Goal: Transaction & Acquisition: Purchase product/service

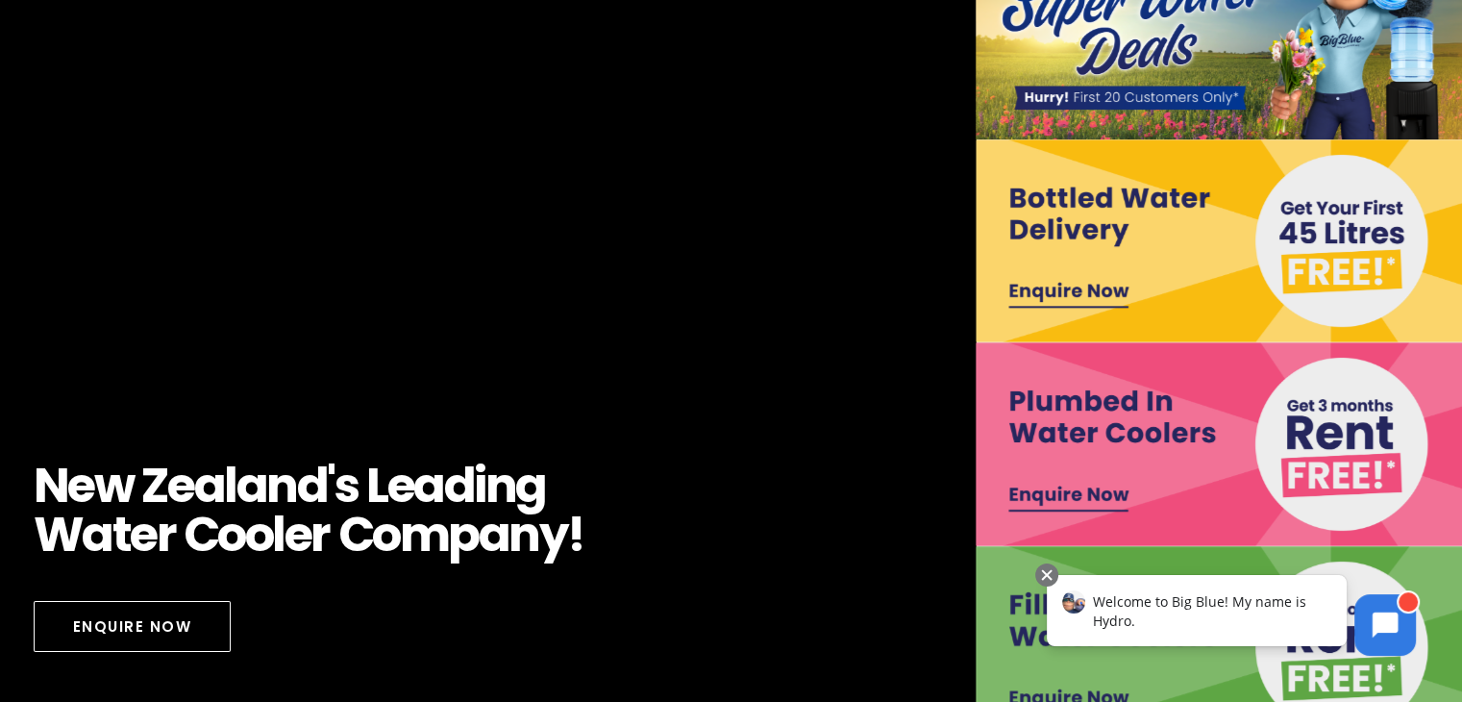
scroll to position [288, 0]
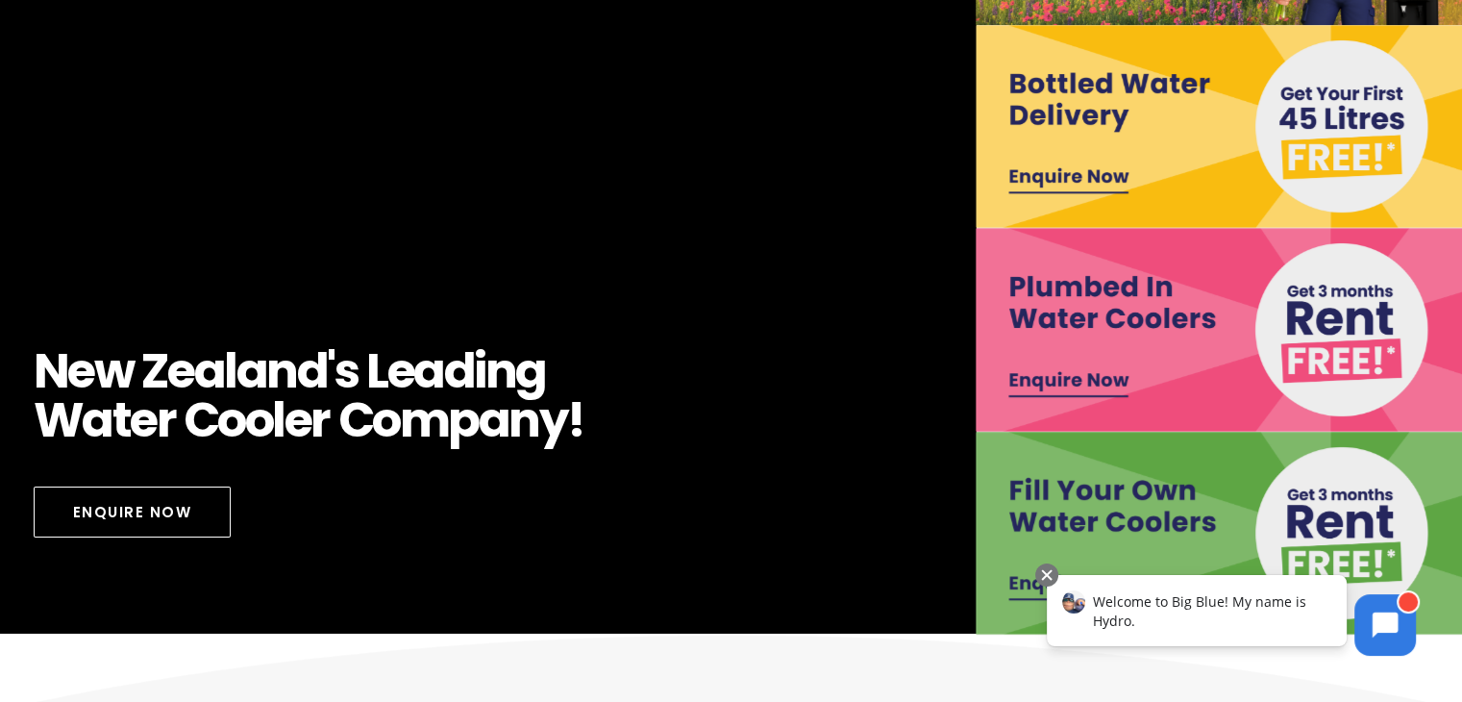
click at [1187, 320] on img at bounding box center [1220, 329] width 488 height 203
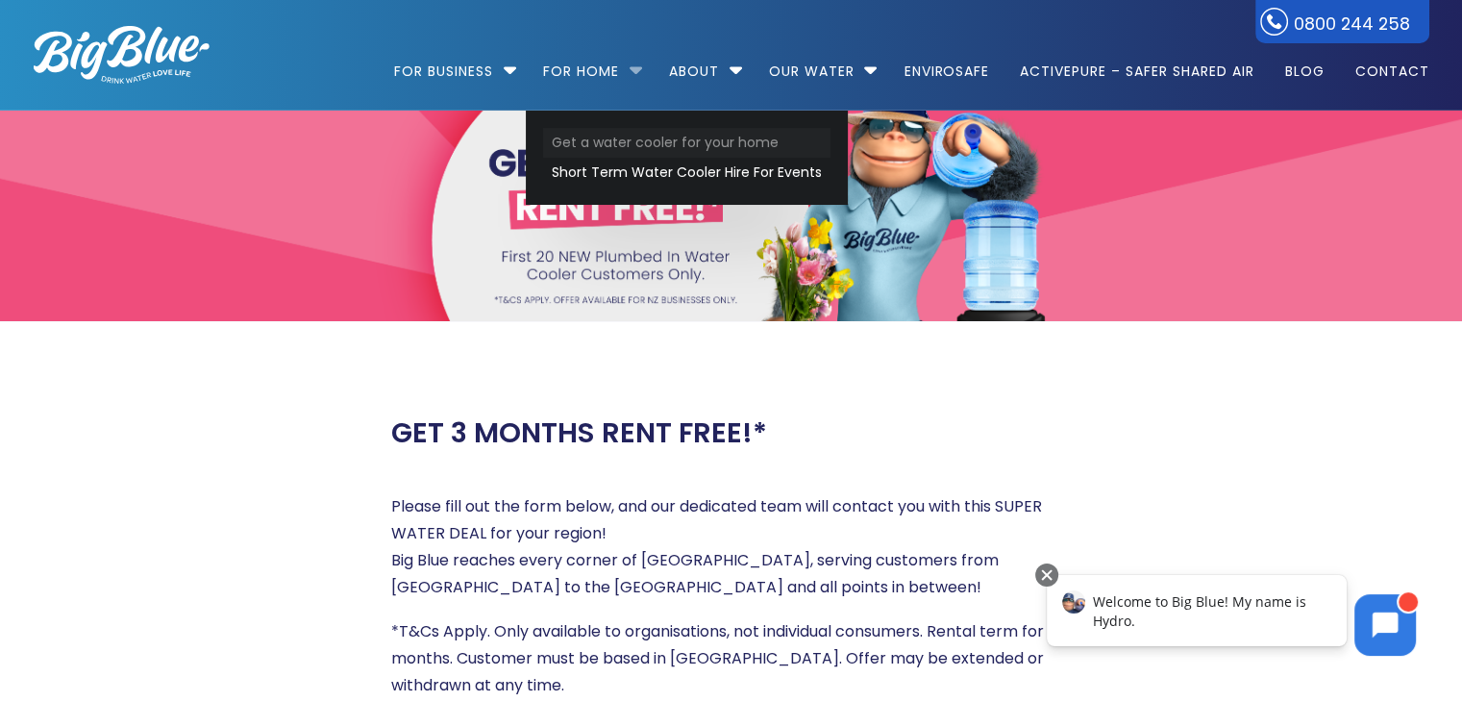
click at [650, 138] on link "Get a water cooler for your home" at bounding box center [686, 143] width 287 height 30
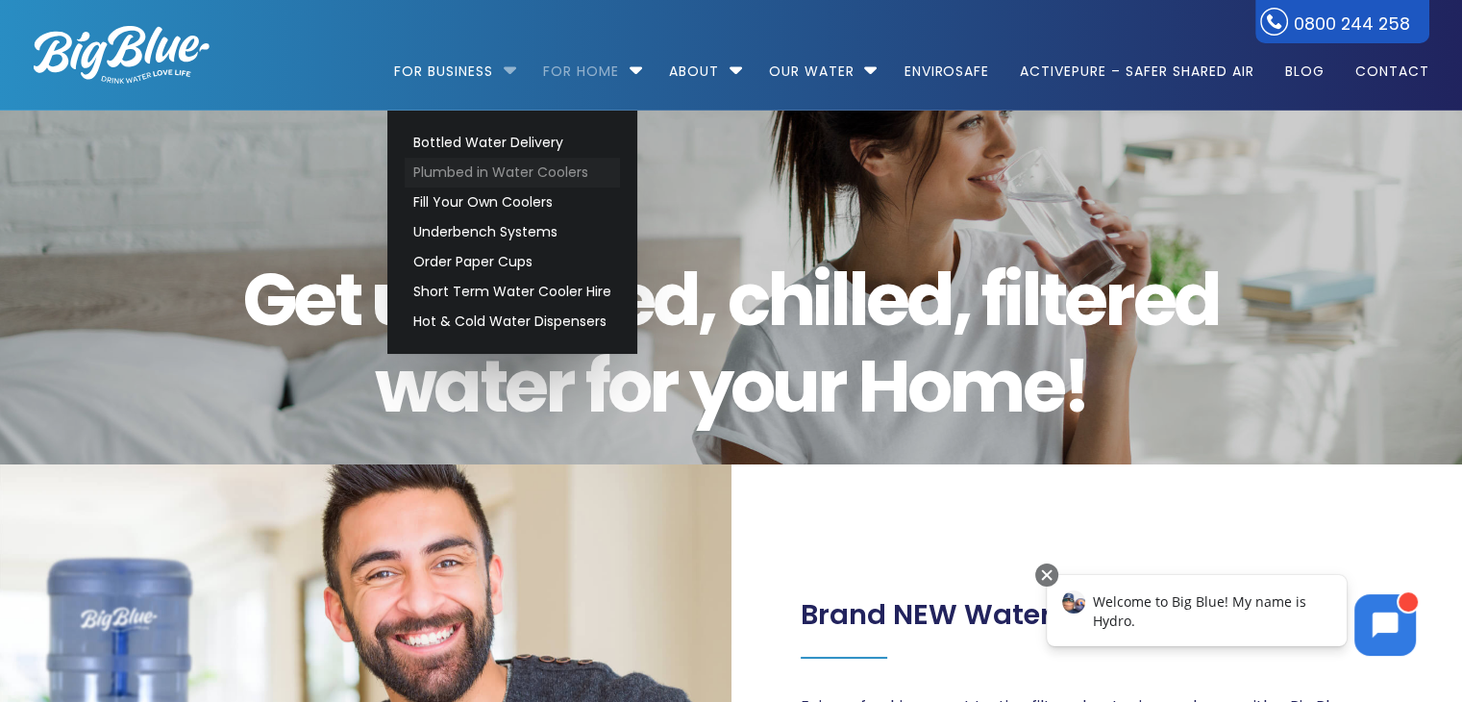
click at [529, 171] on link "Plumbed in Water Coolers" at bounding box center [512, 173] width 215 height 30
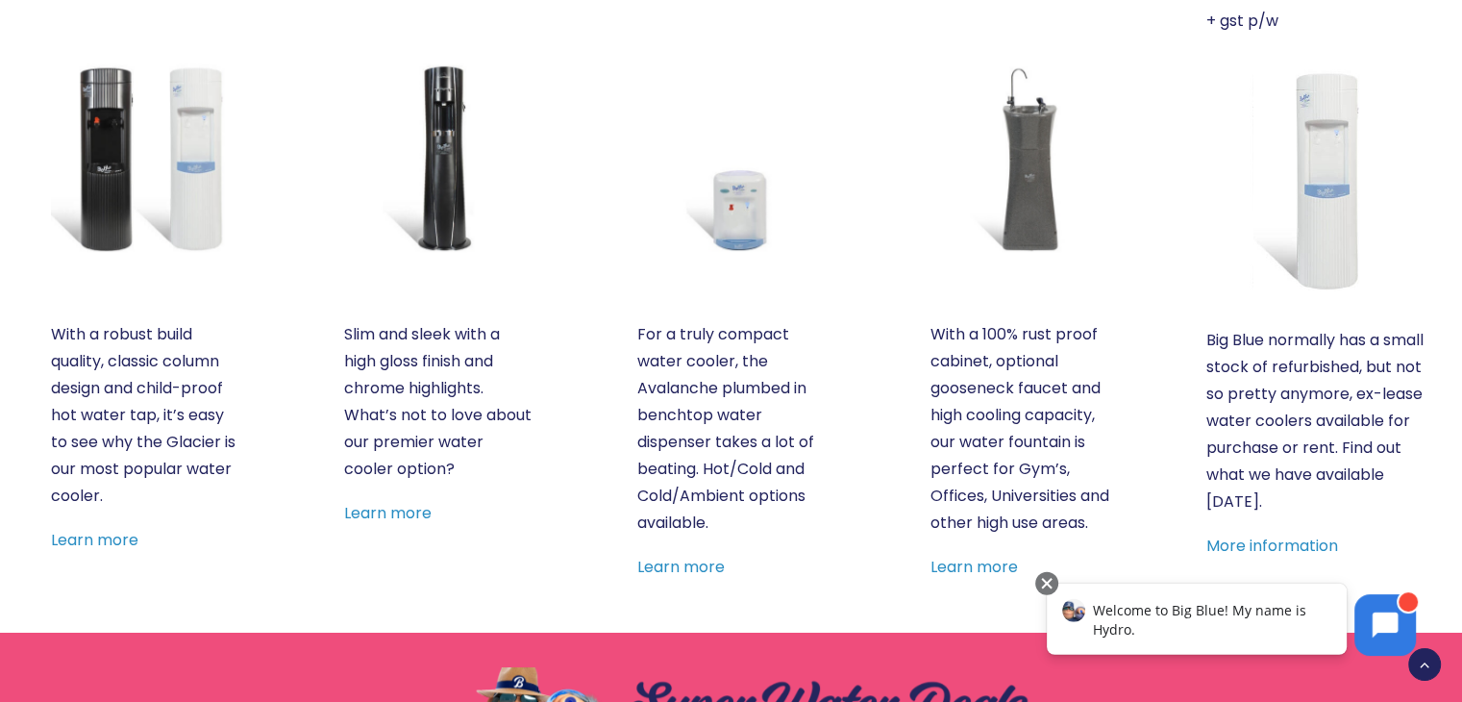
scroll to position [961, 0]
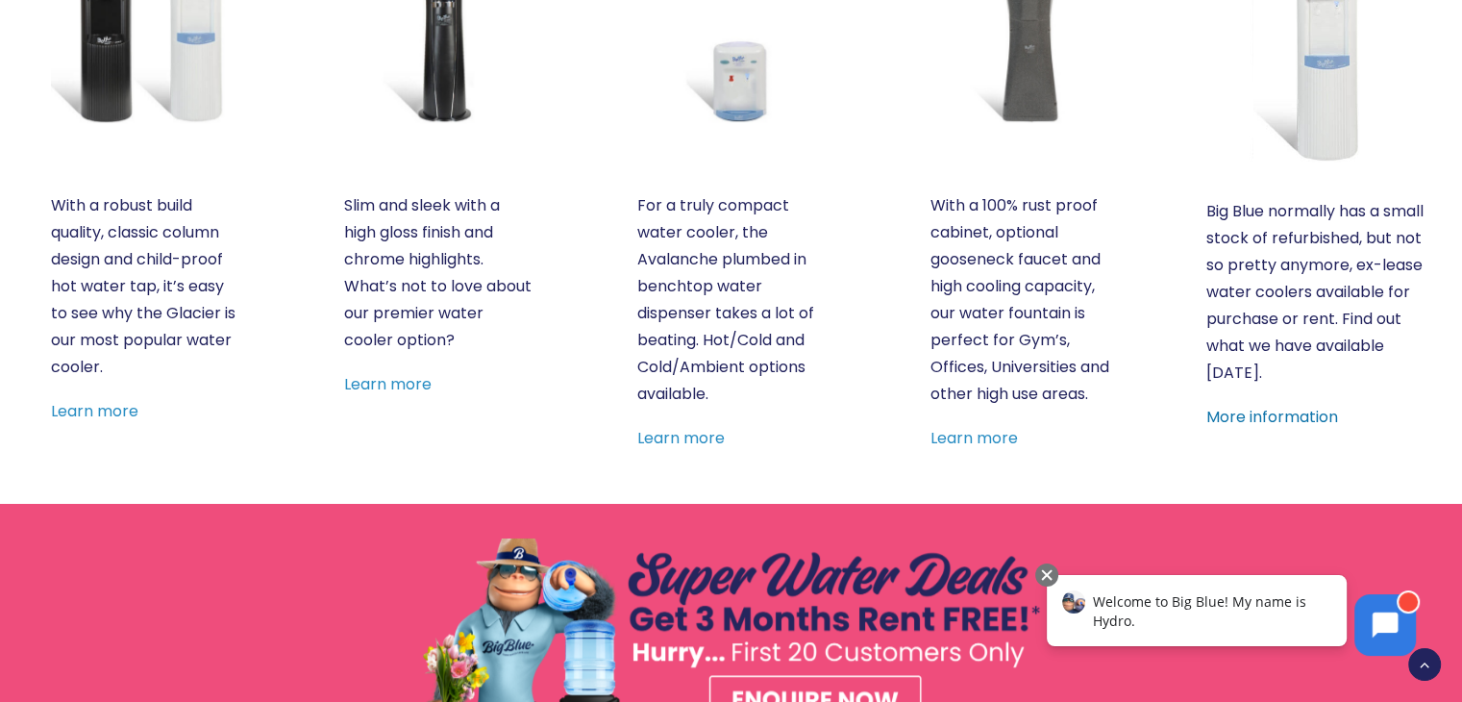
click at [1283, 409] on link "More information" at bounding box center [1272, 417] width 132 height 22
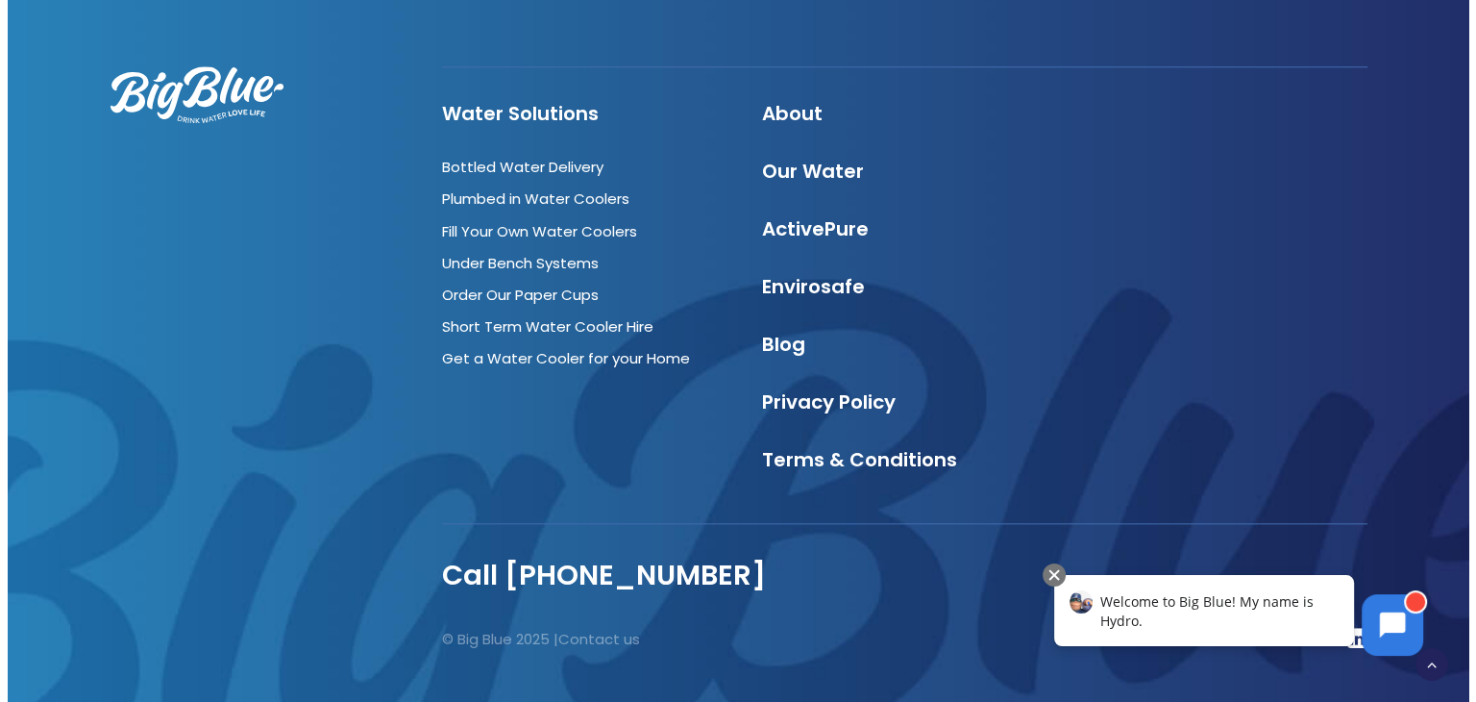
scroll to position [2027, 0]
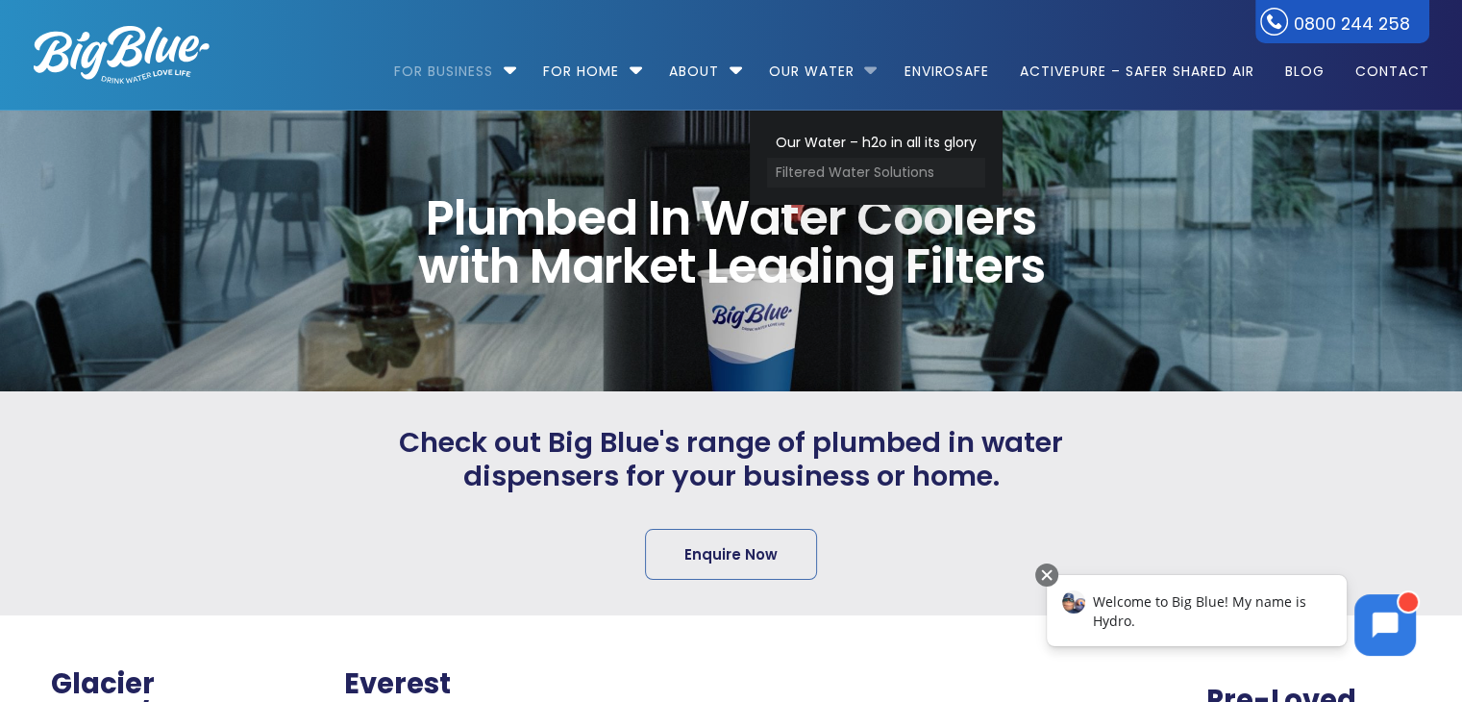
click at [846, 174] on link "Filtered Water Solutions" at bounding box center [876, 173] width 218 height 30
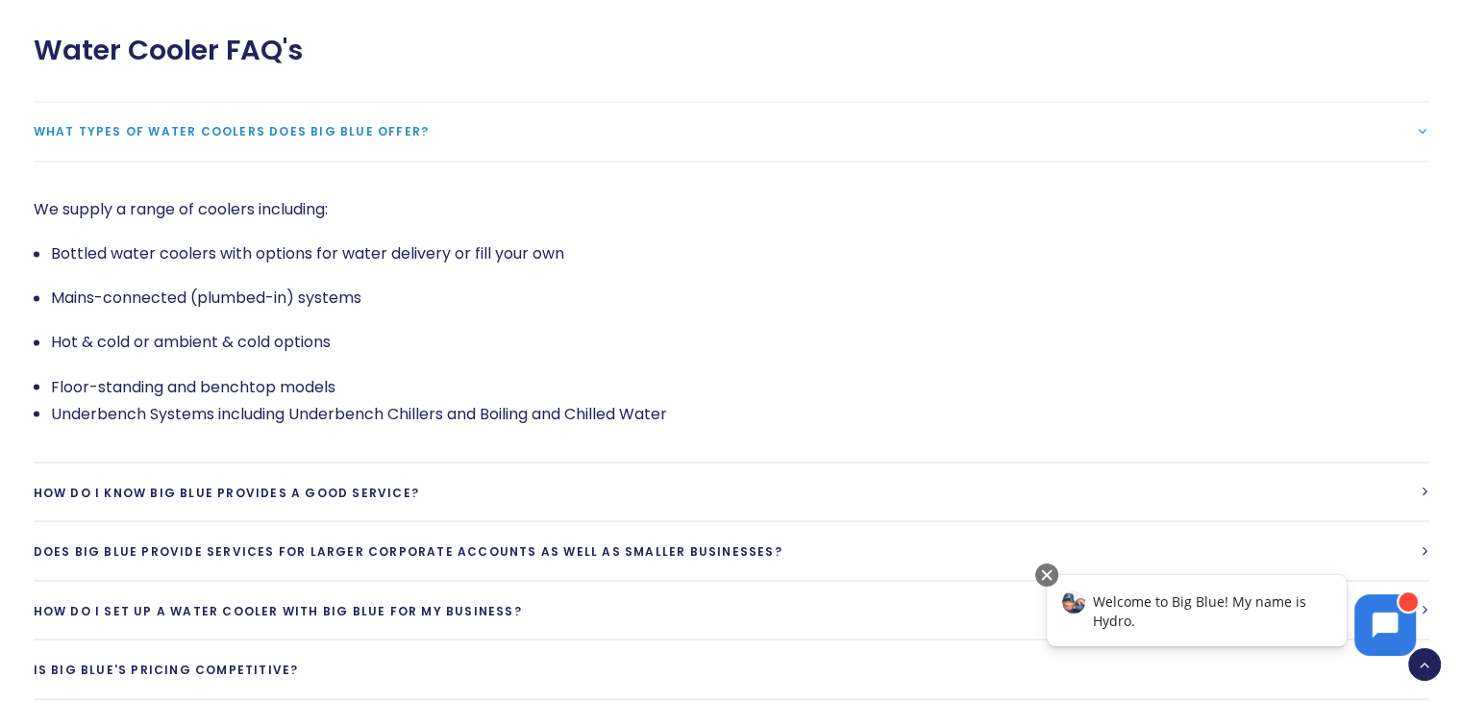
scroll to position [3364, 0]
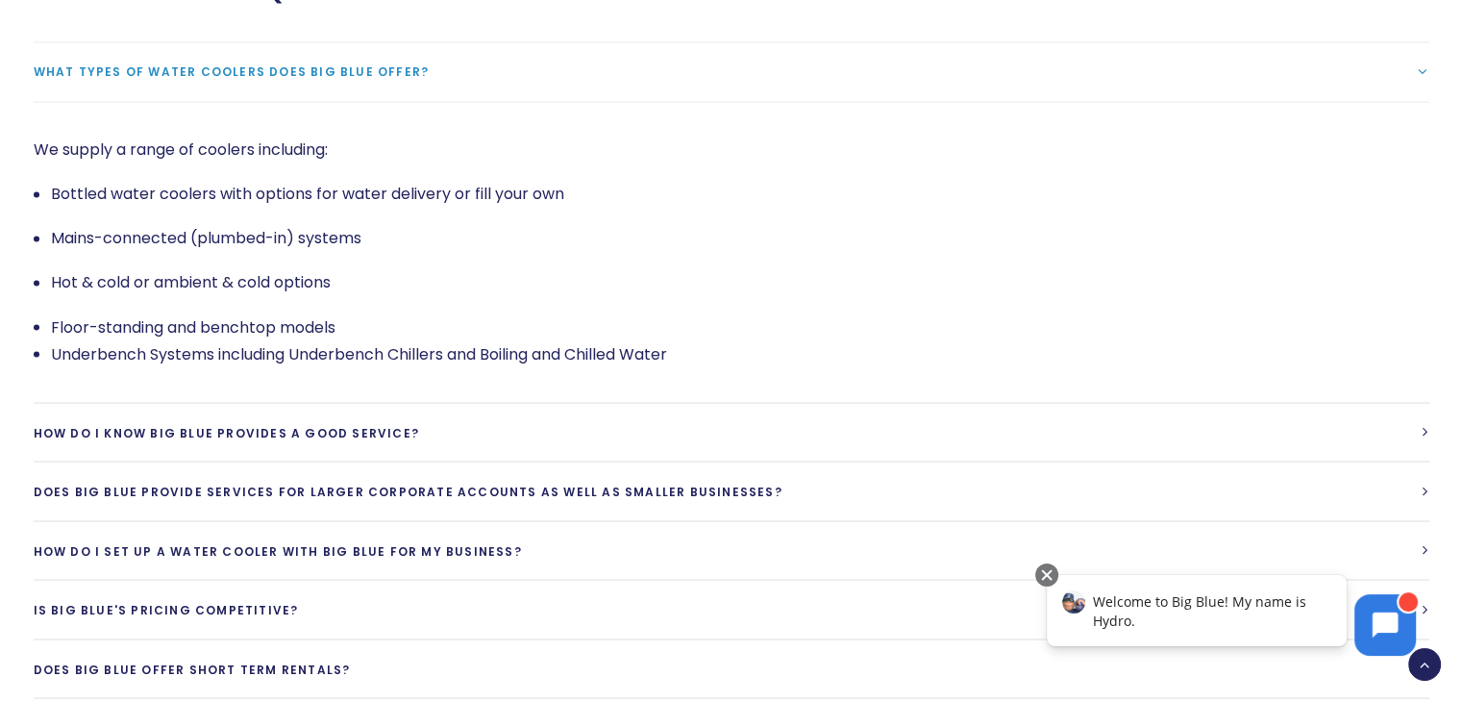
click at [1272, 618] on div "Welcome to Big Blue! My name is Hydro." at bounding box center [1197, 610] width 300 height 71
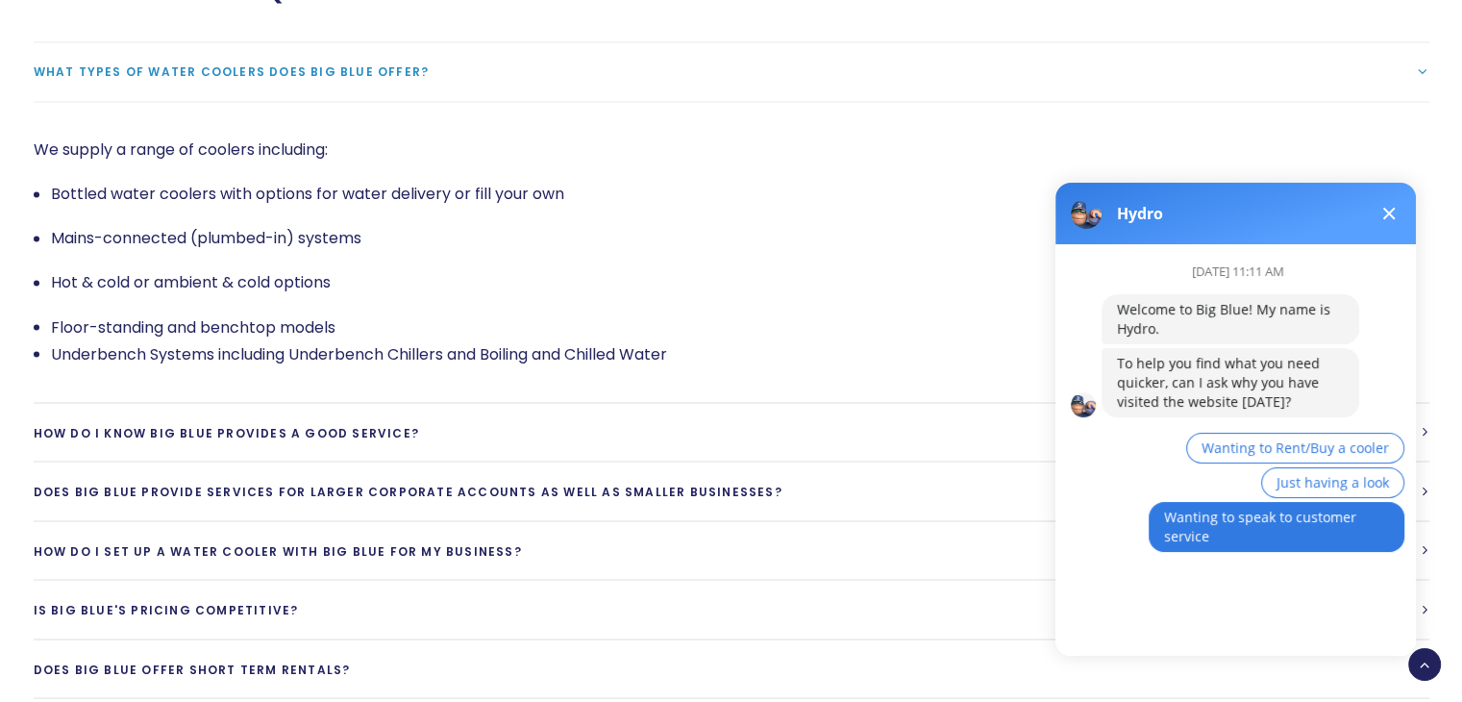
click at [1335, 526] on button "Wanting to speak to customer service" at bounding box center [1277, 527] width 256 height 50
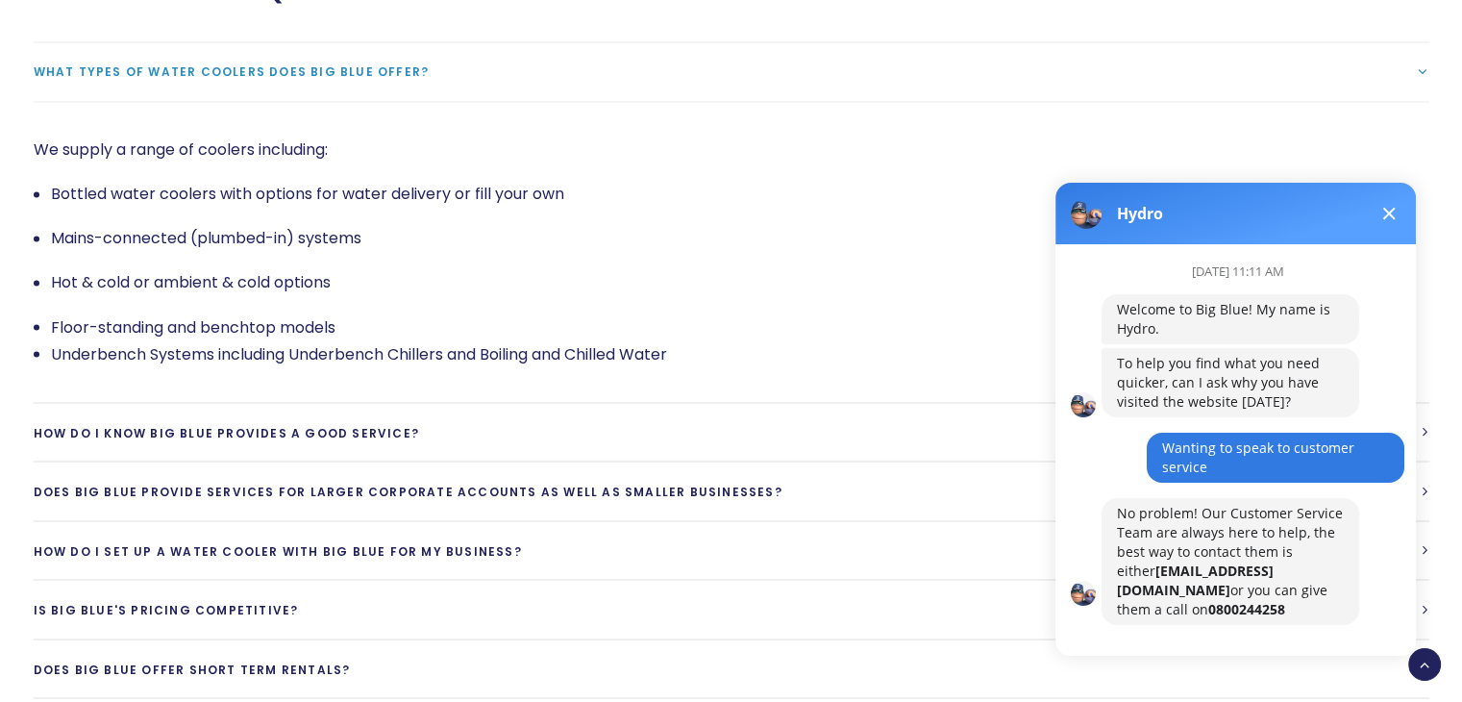
scroll to position [12, 0]
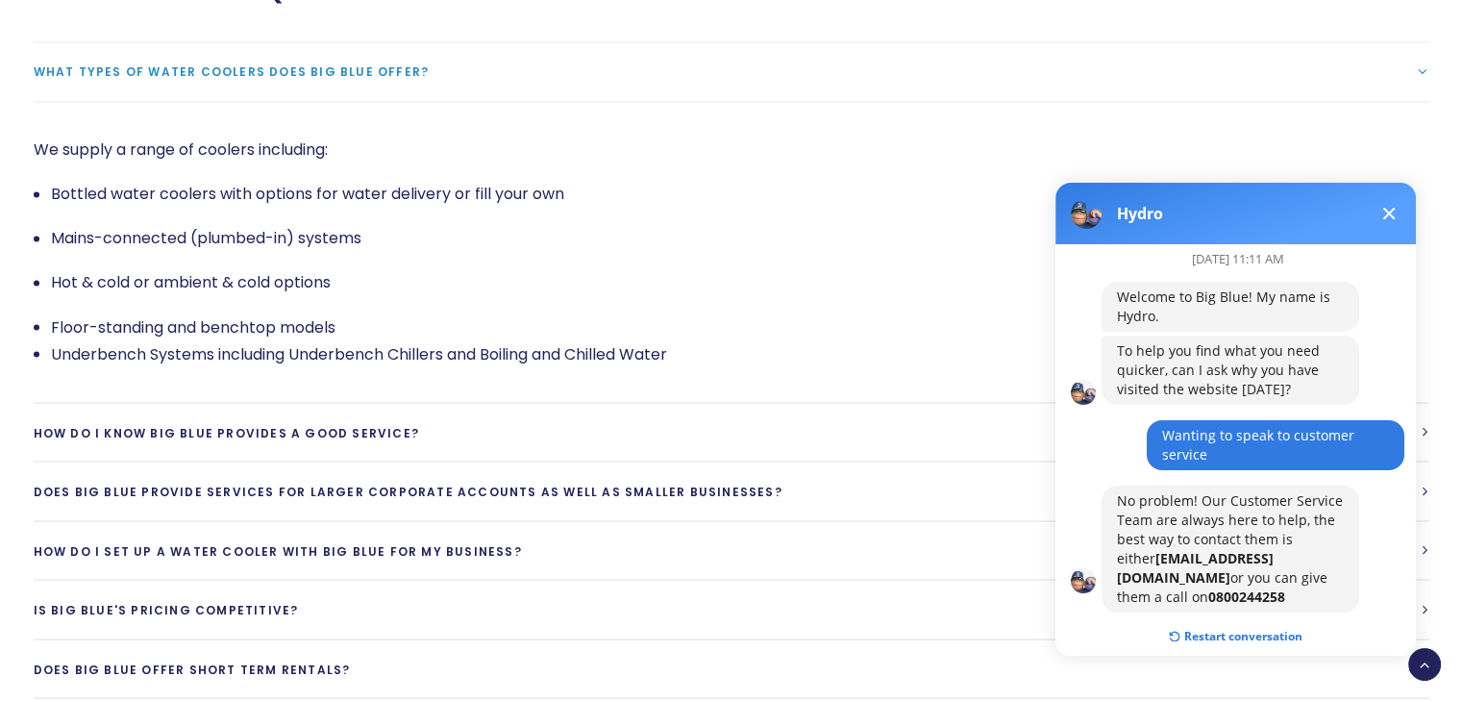
click at [1389, 212] on span at bounding box center [1389, 214] width 12 height 12
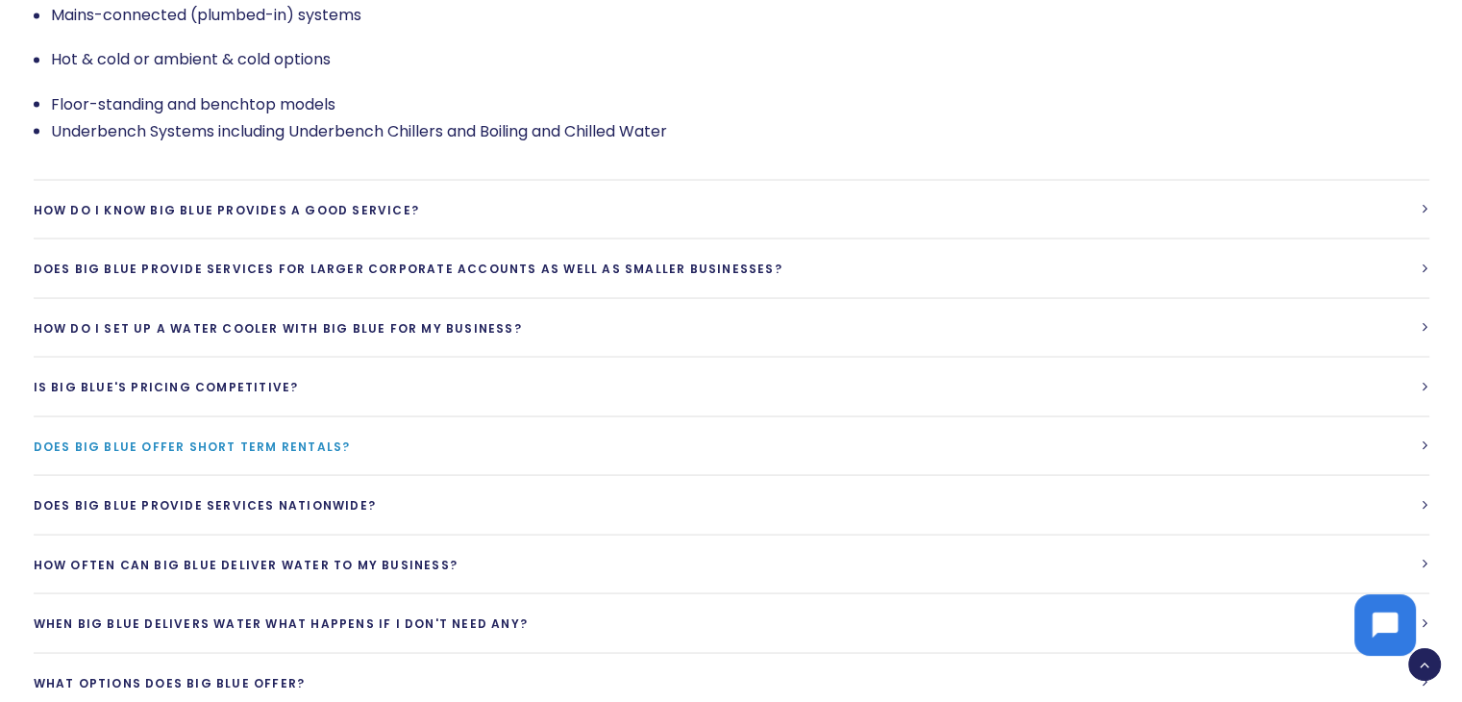
scroll to position [3652, 0]
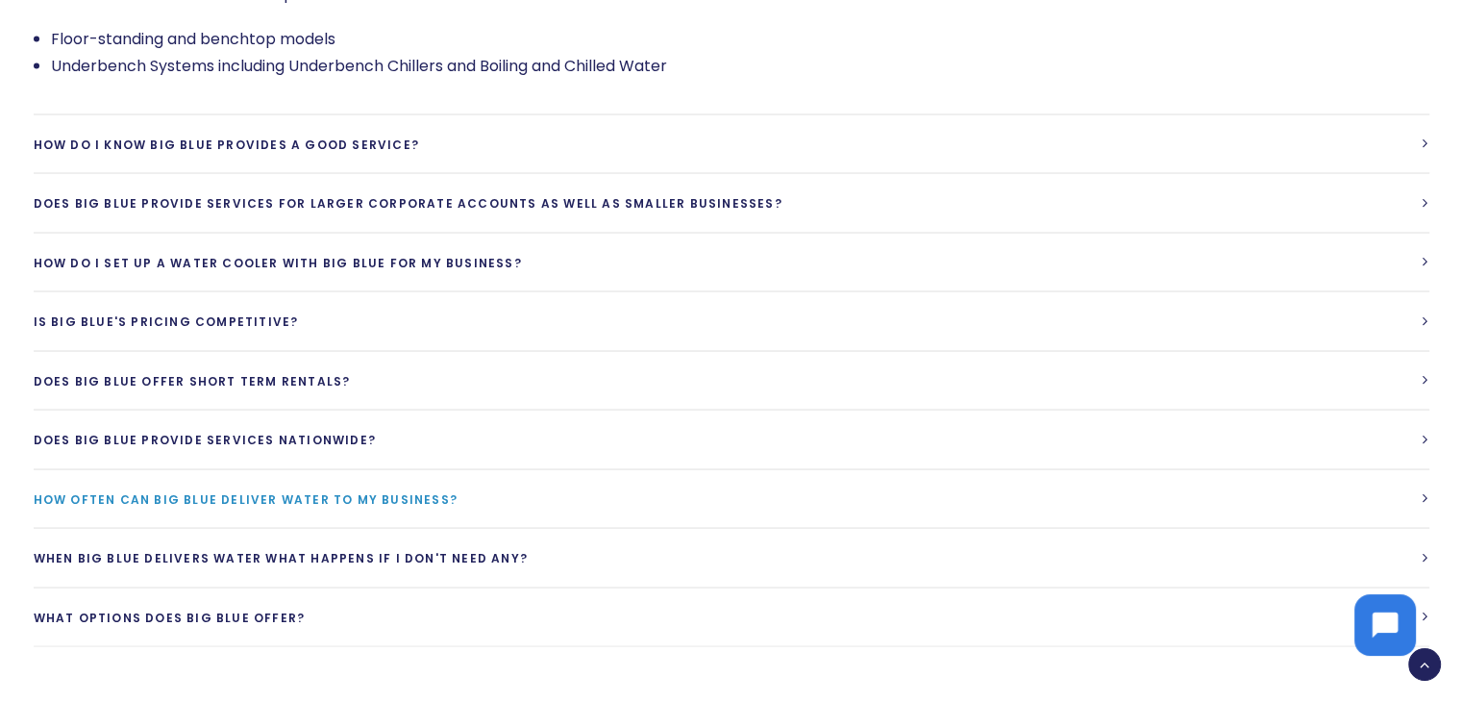
click at [392, 469] on link "How often can Big Blue deliver water to my business?" at bounding box center [732, 498] width 1396 height 59
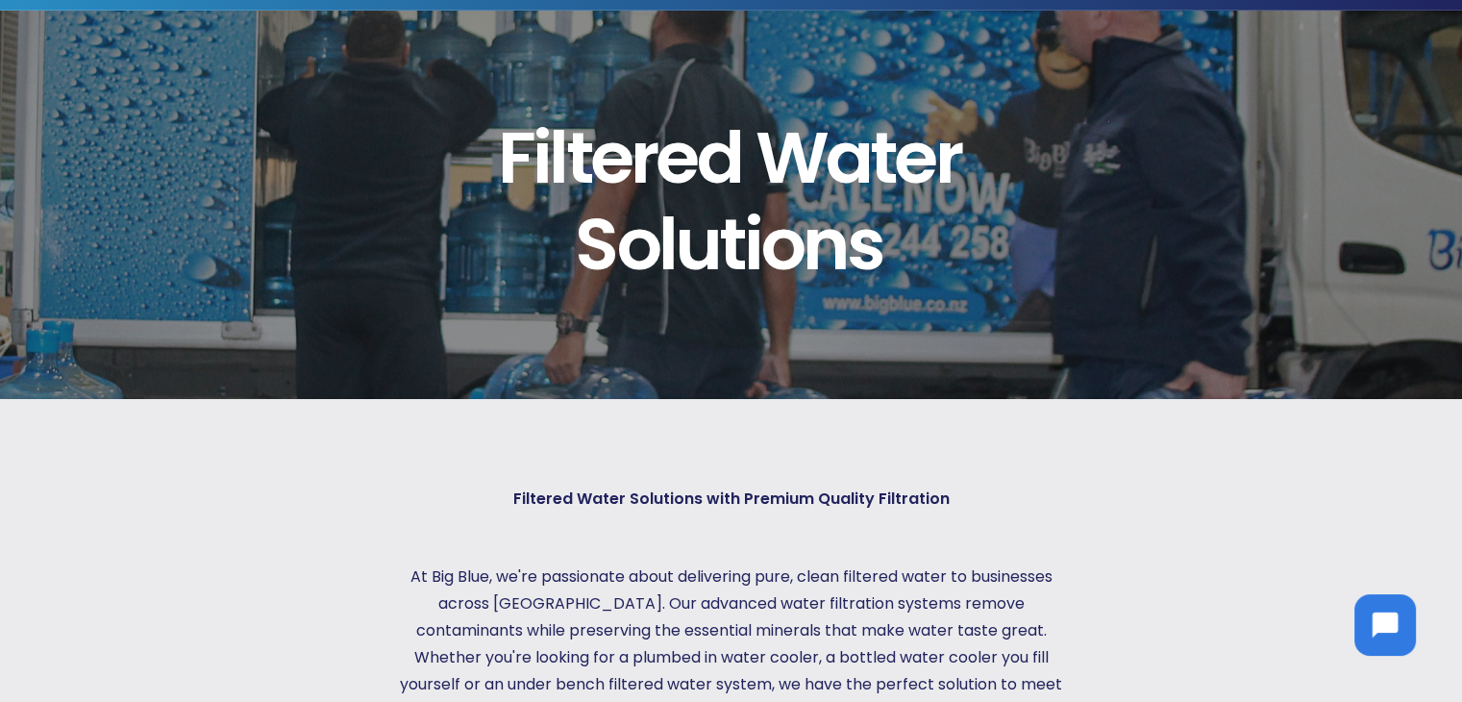
scroll to position [0, 0]
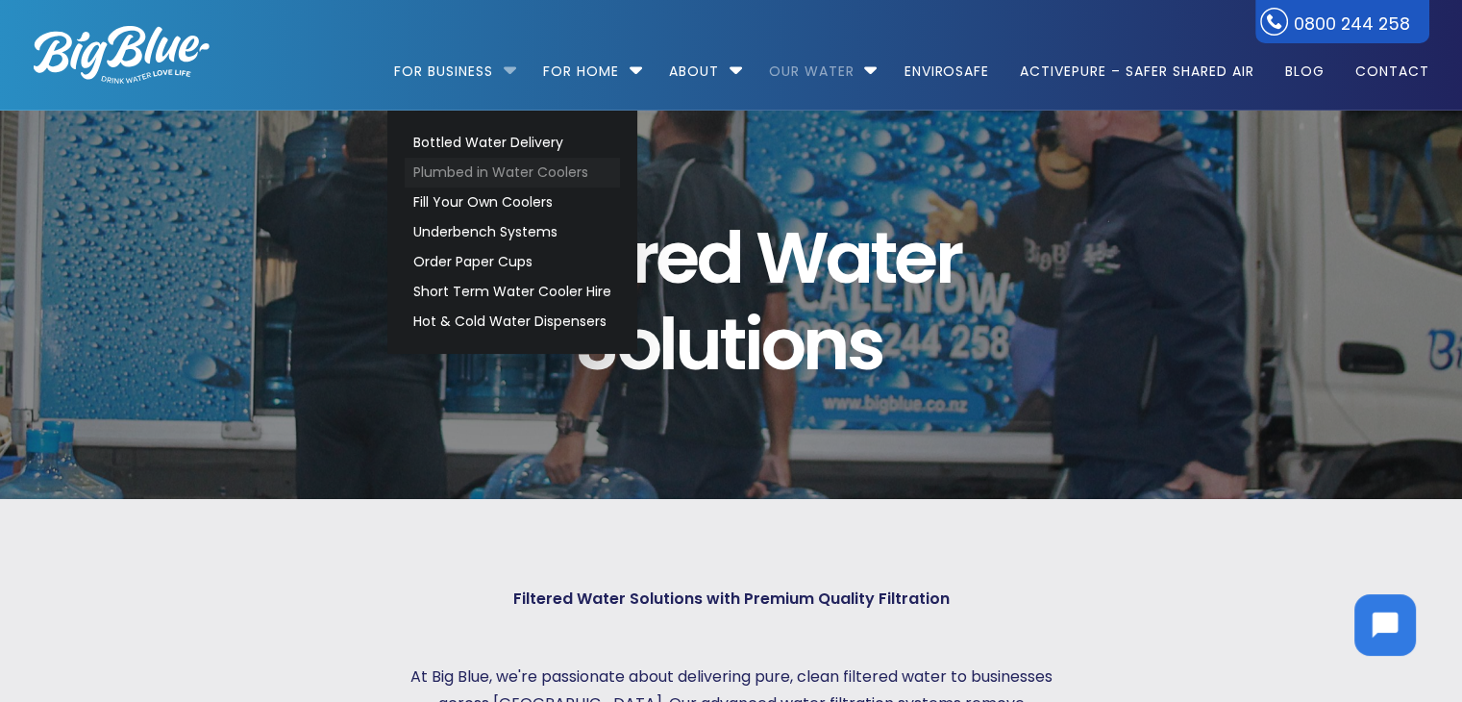
click at [482, 173] on link "Plumbed in Water Coolers" at bounding box center [512, 173] width 215 height 30
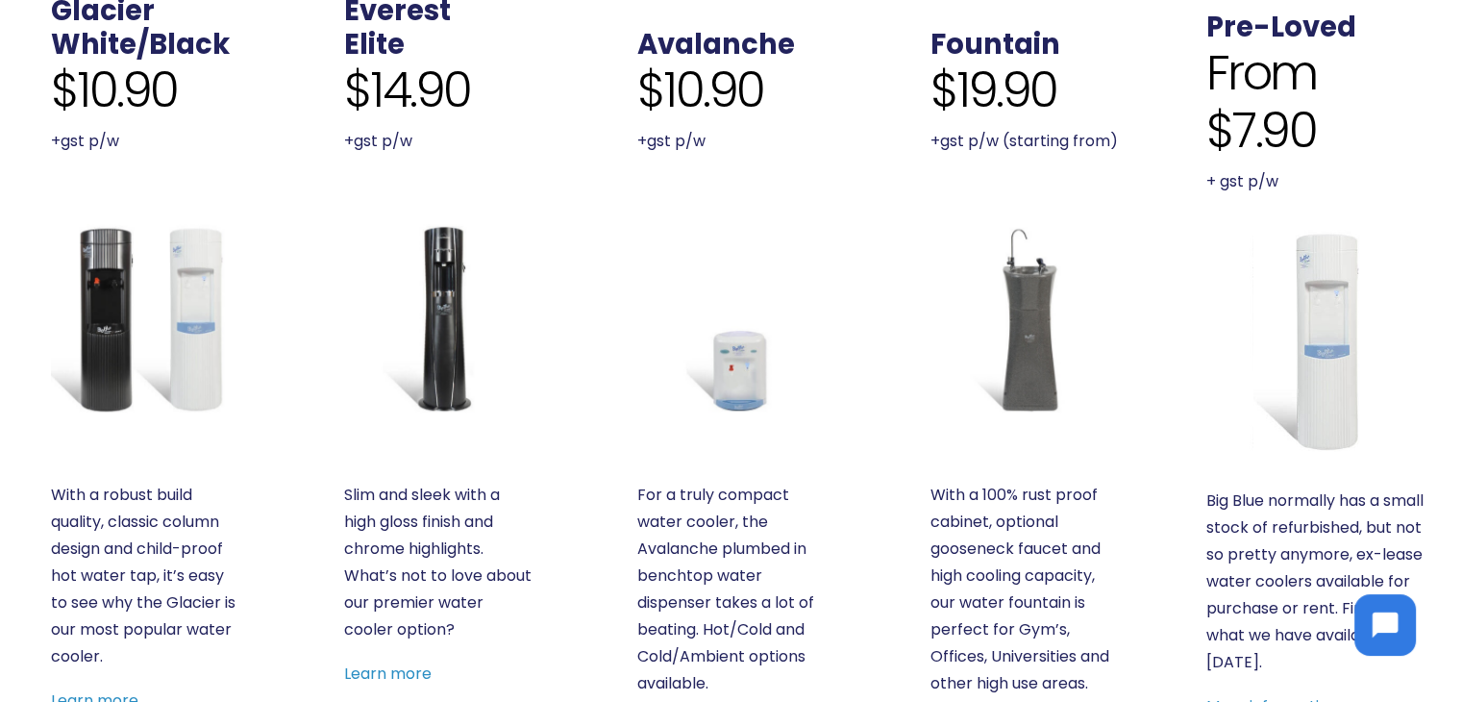
scroll to position [865, 0]
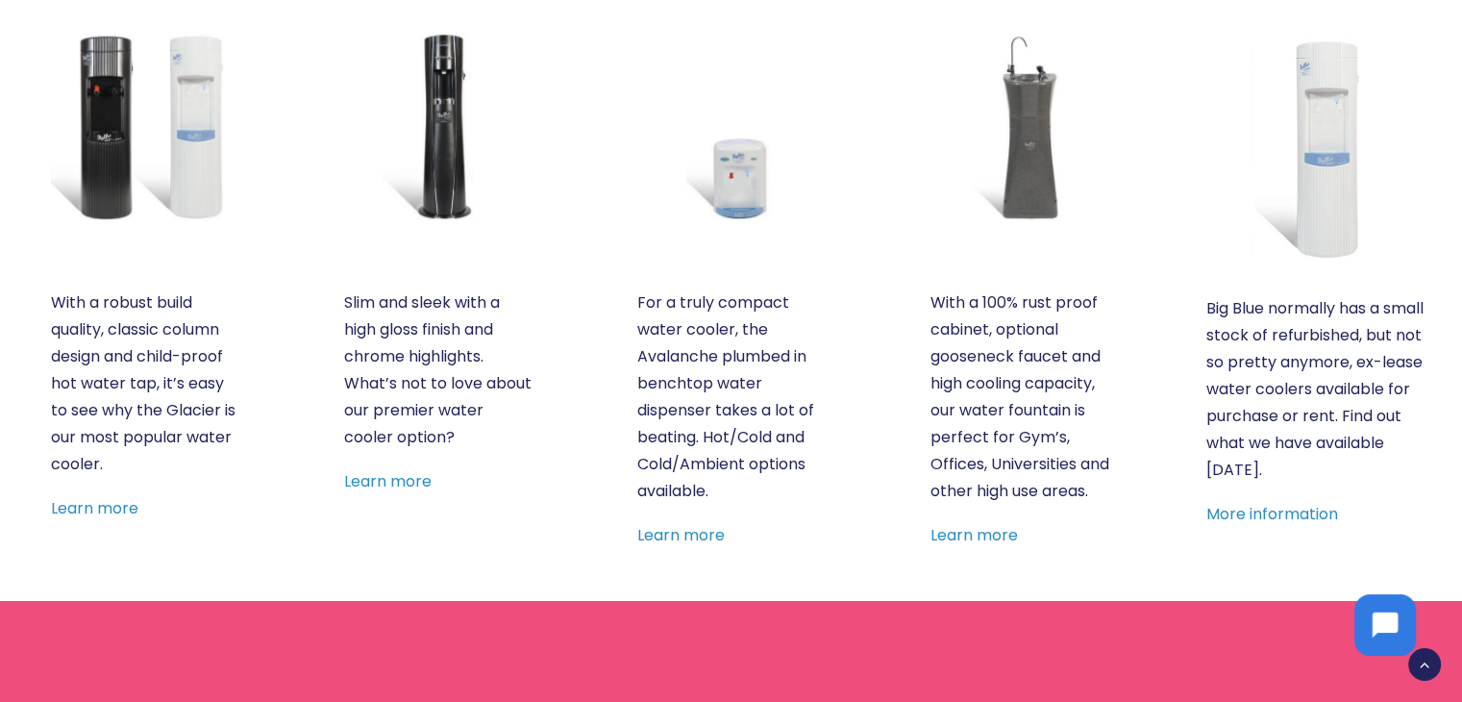
click at [127, 143] on img at bounding box center [145, 126] width 188 height 188
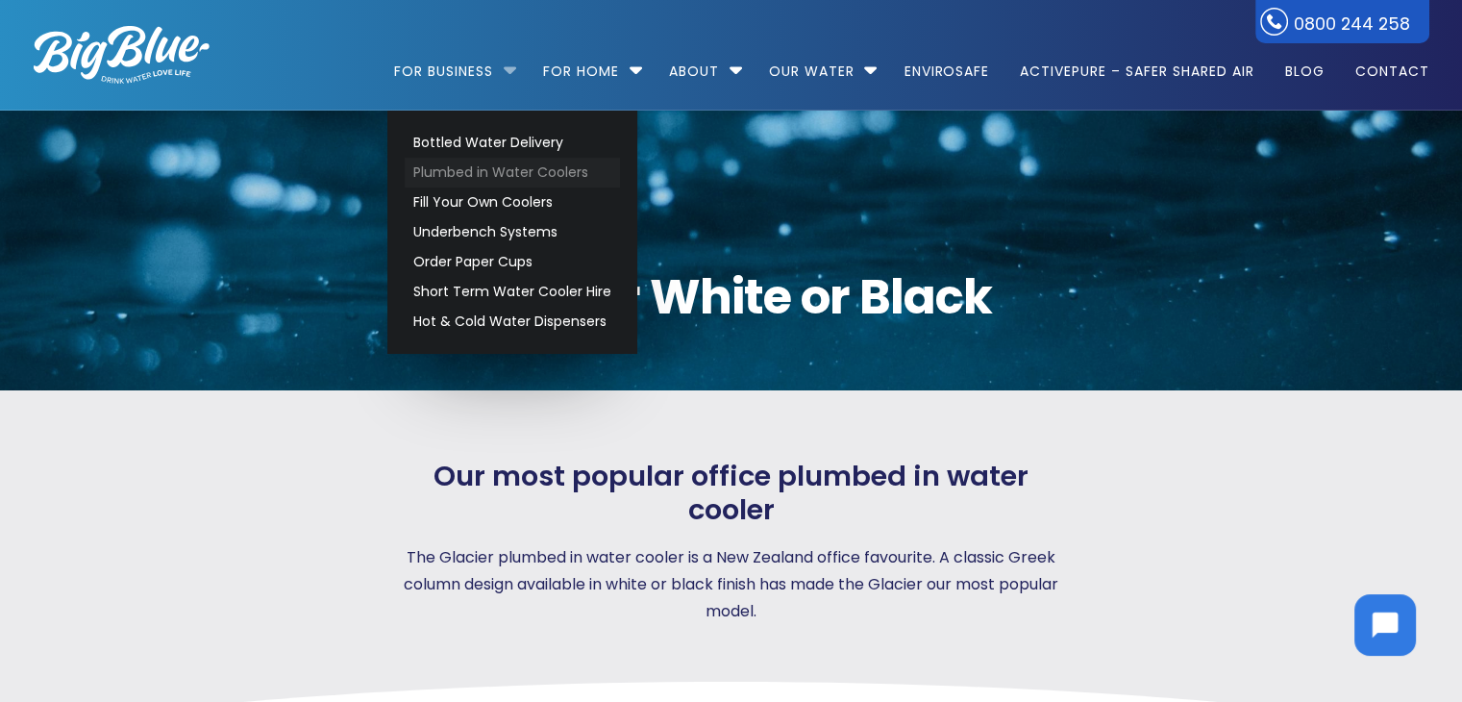
click at [509, 170] on link "Plumbed in Water Coolers" at bounding box center [512, 173] width 215 height 30
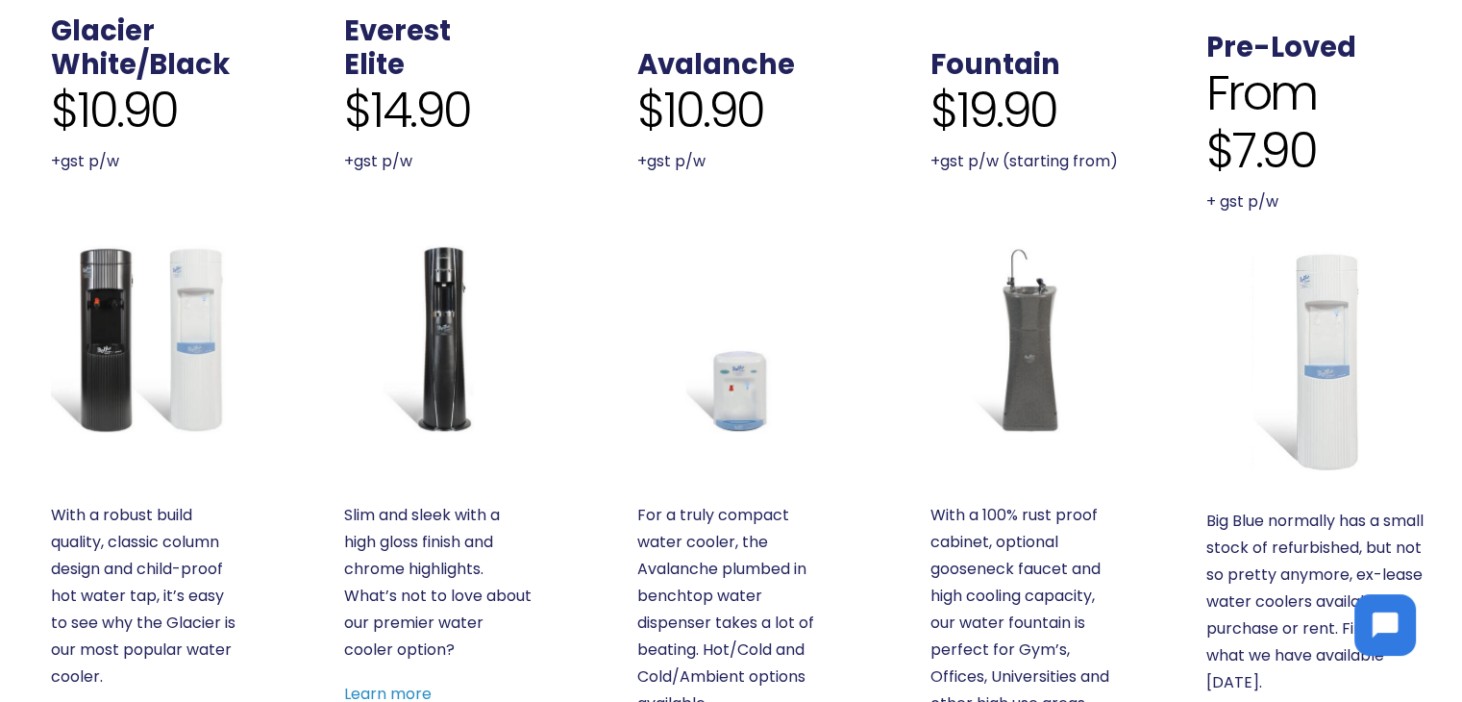
scroll to position [673, 0]
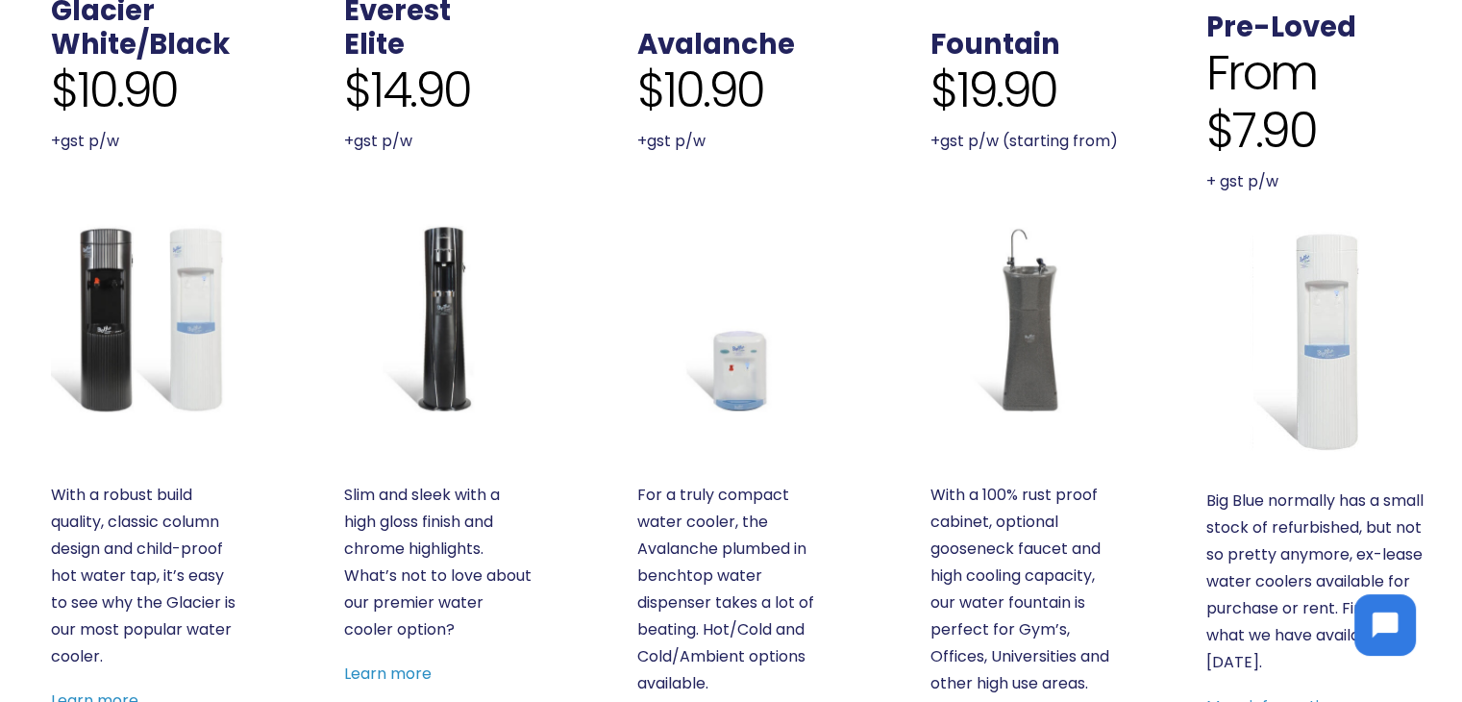
click at [1296, 306] on img at bounding box center [1317, 341] width 223 height 223
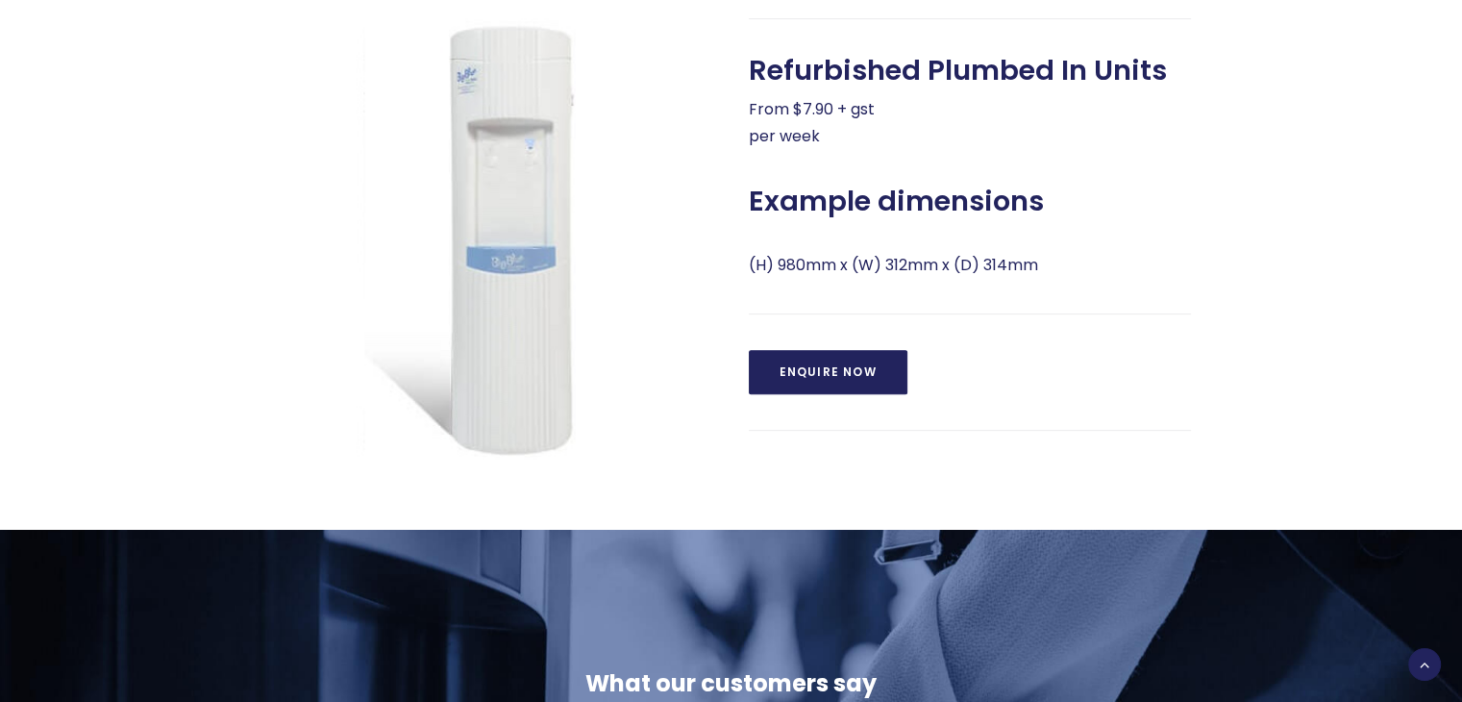
scroll to position [865, 0]
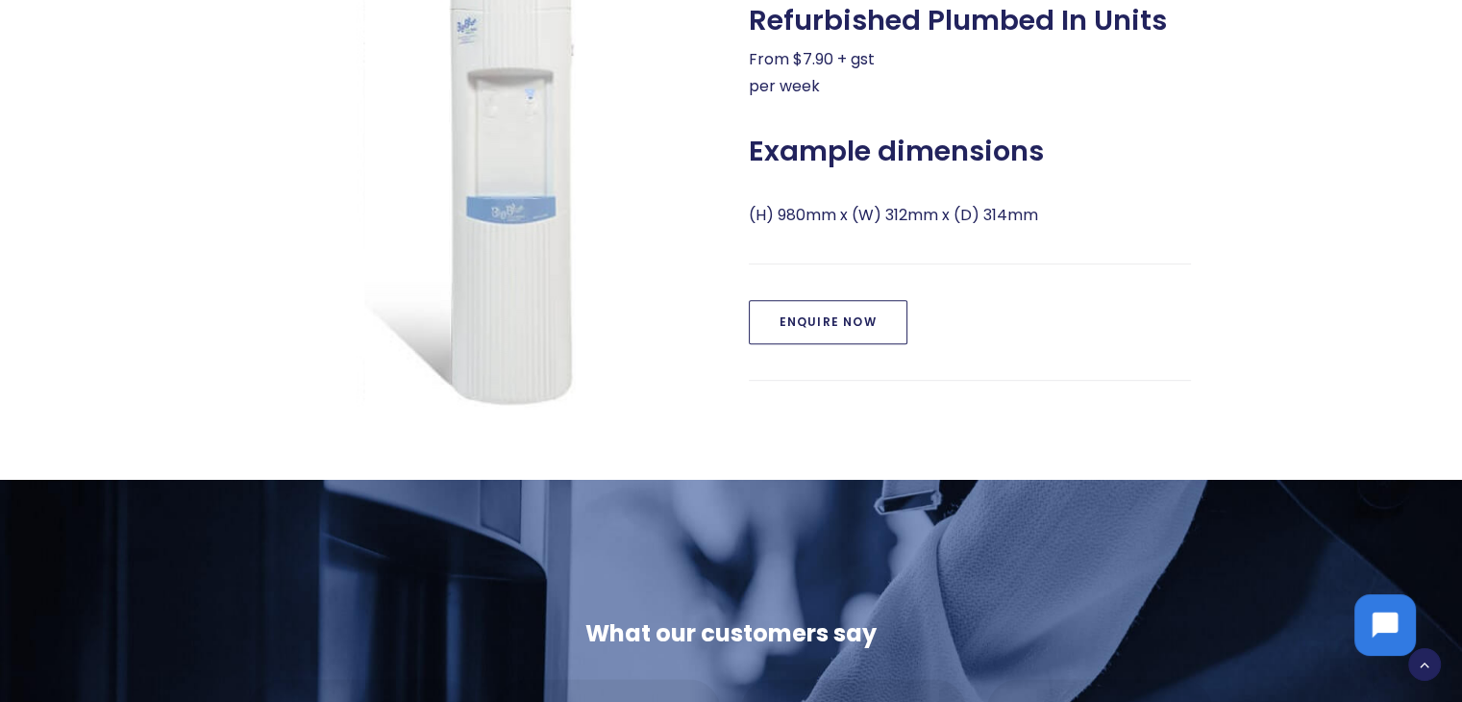
click at [805, 324] on link "Enquire Now" at bounding box center [828, 322] width 159 height 44
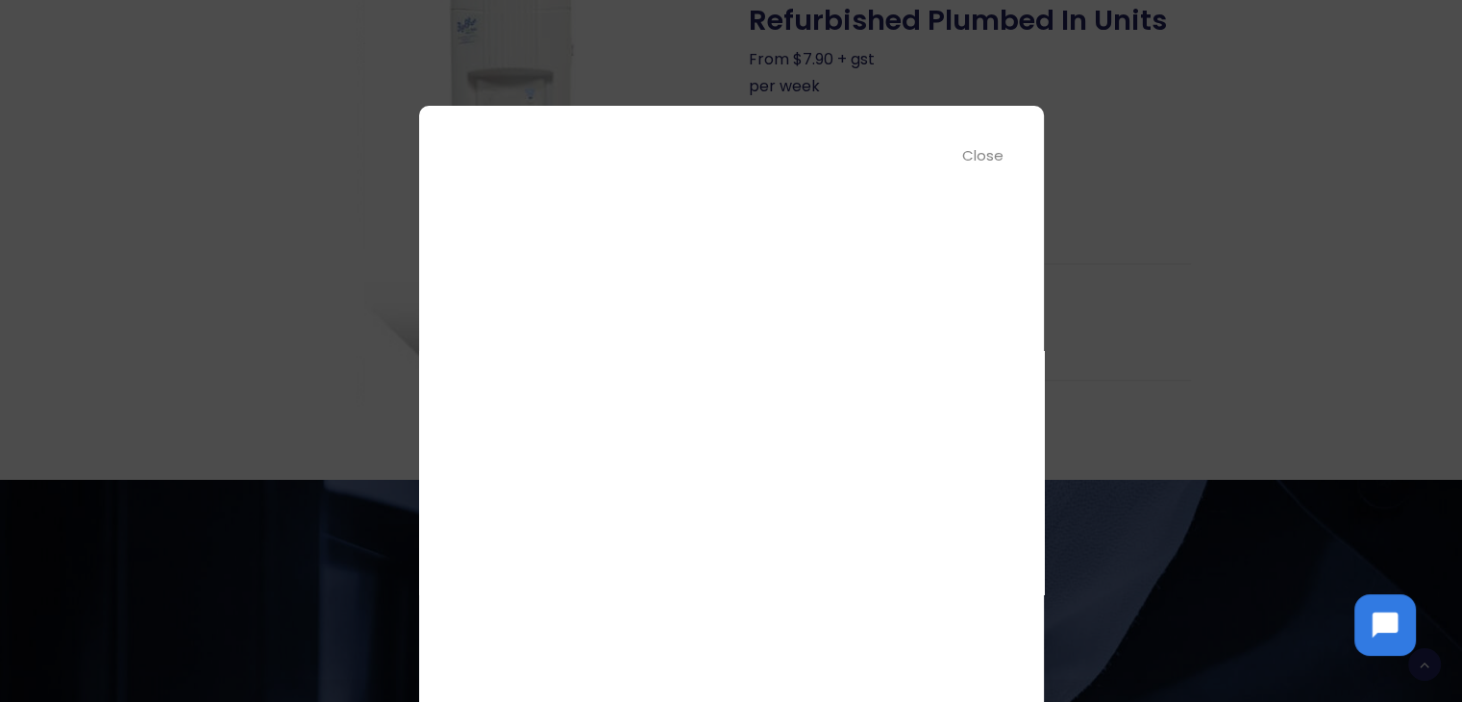
scroll to position [192, 0]
click at [1158, 469] on div at bounding box center [731, 351] width 1462 height 702
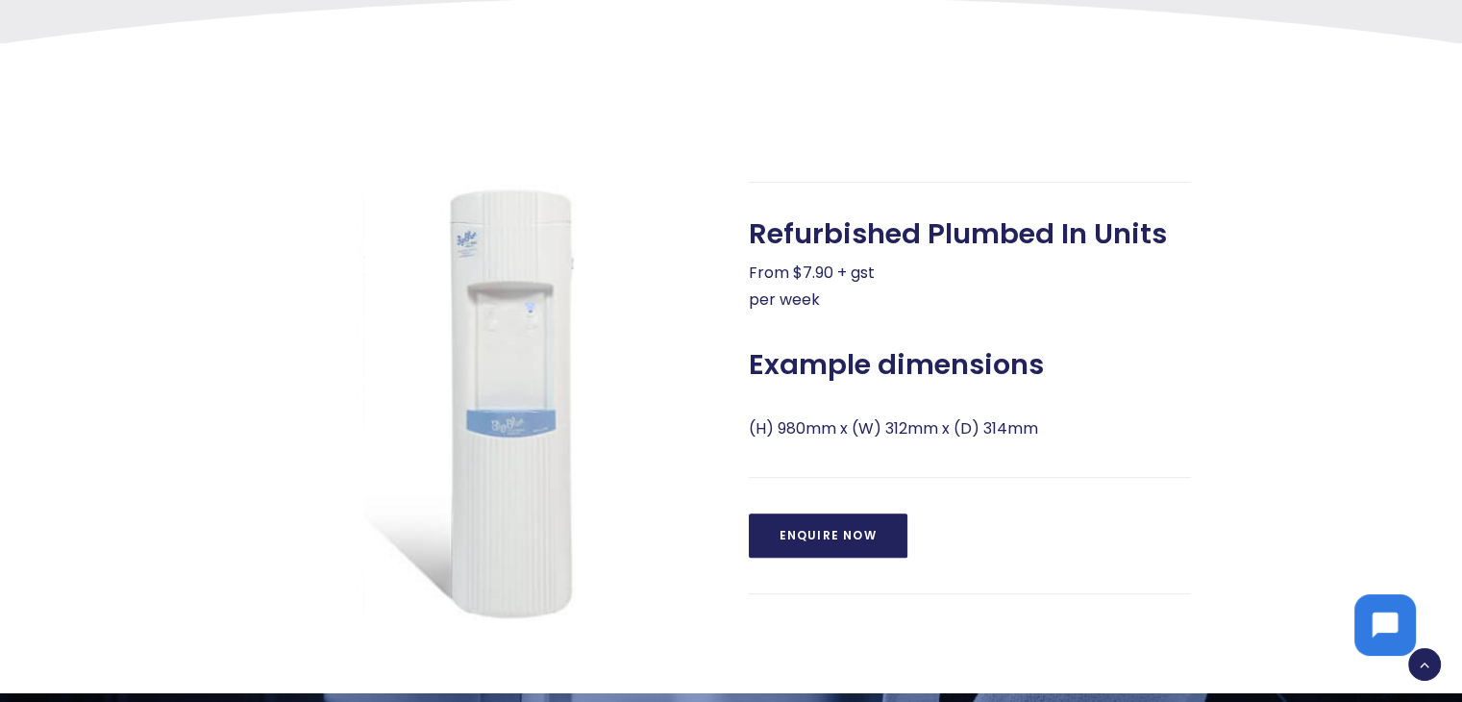
scroll to position [769, 0]
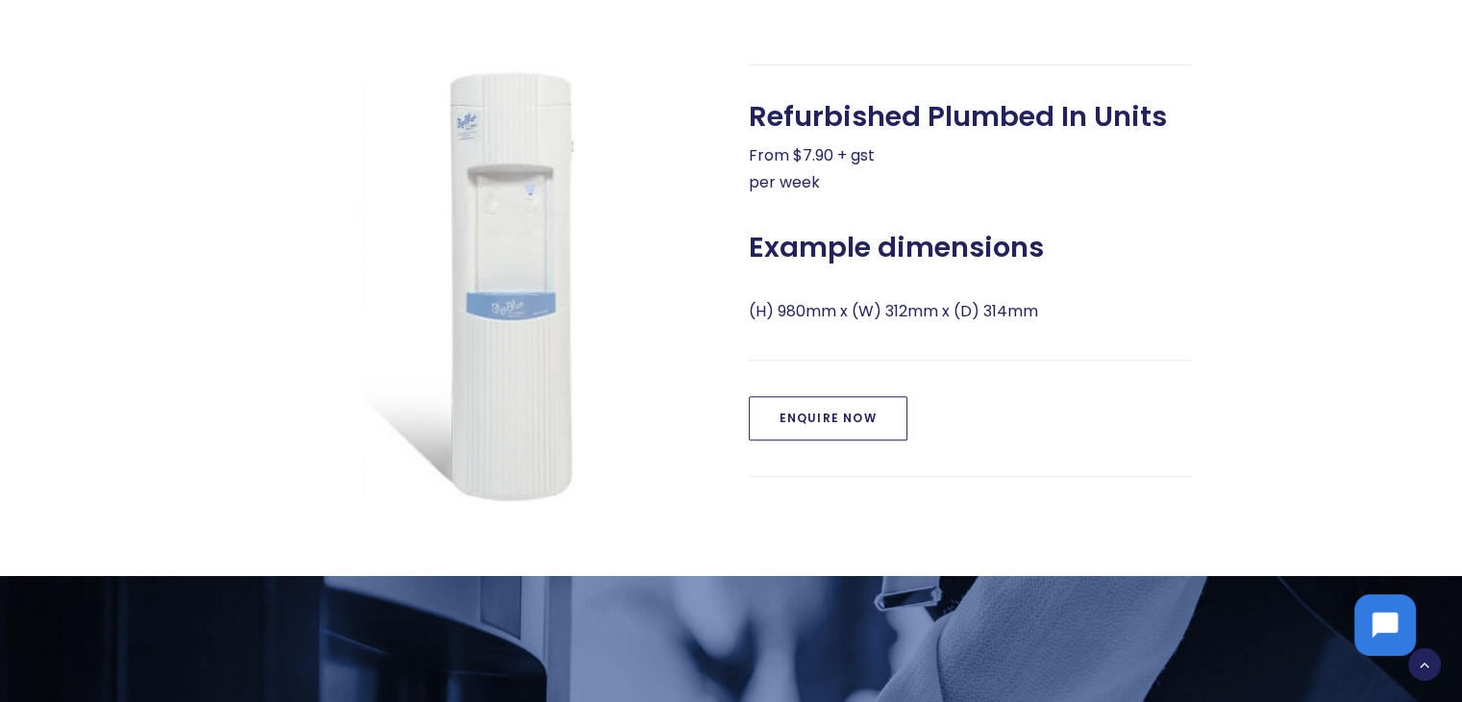
click at [830, 415] on link "Enquire Now" at bounding box center [828, 418] width 159 height 44
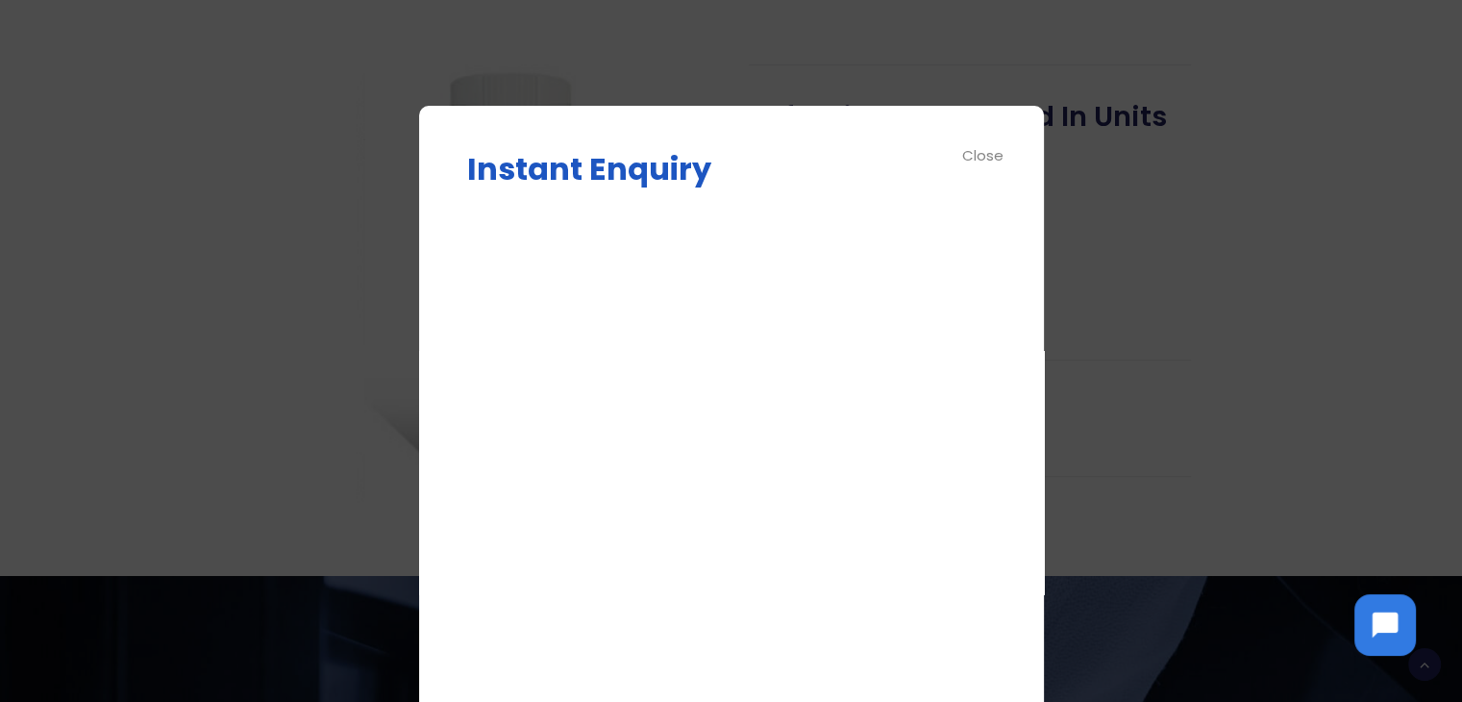
scroll to position [0, 0]
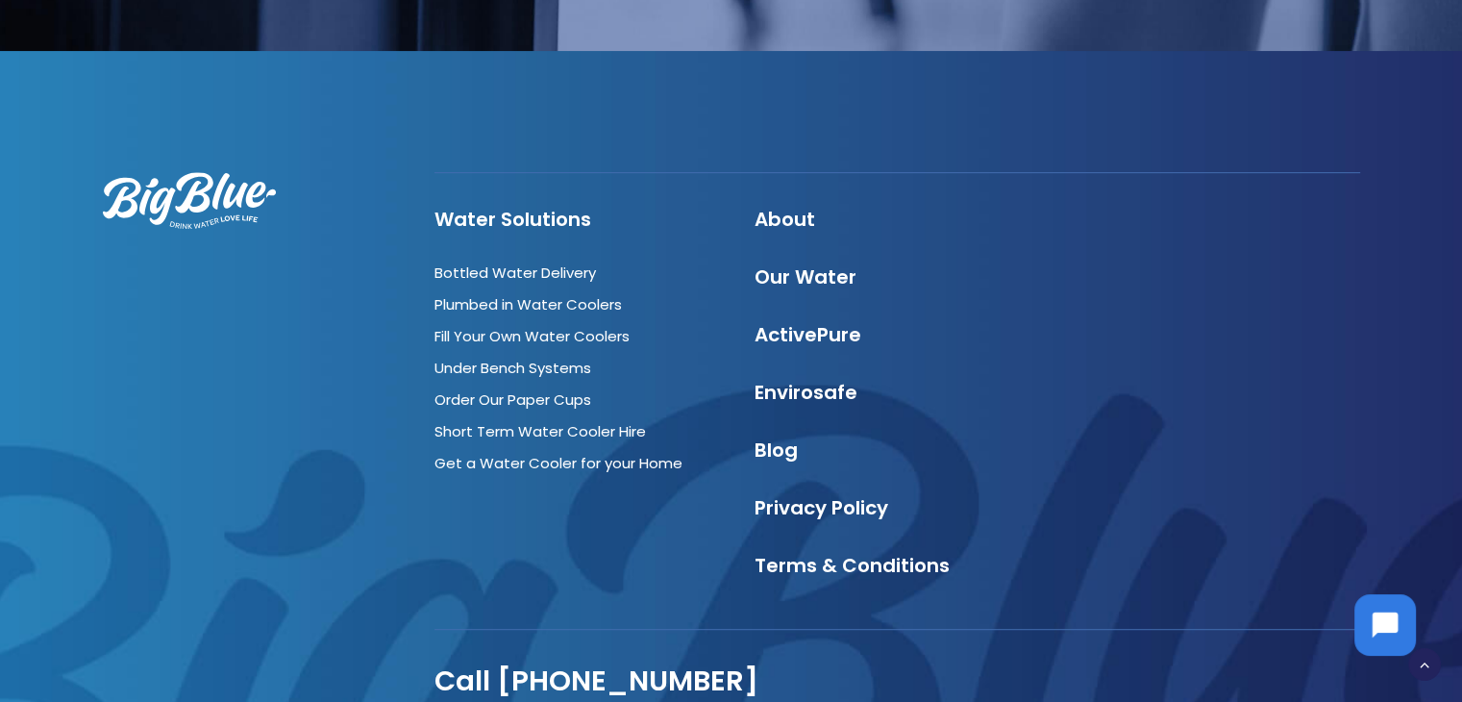
scroll to position [961, 0]
